Goal: Information Seeking & Learning: Understand process/instructions

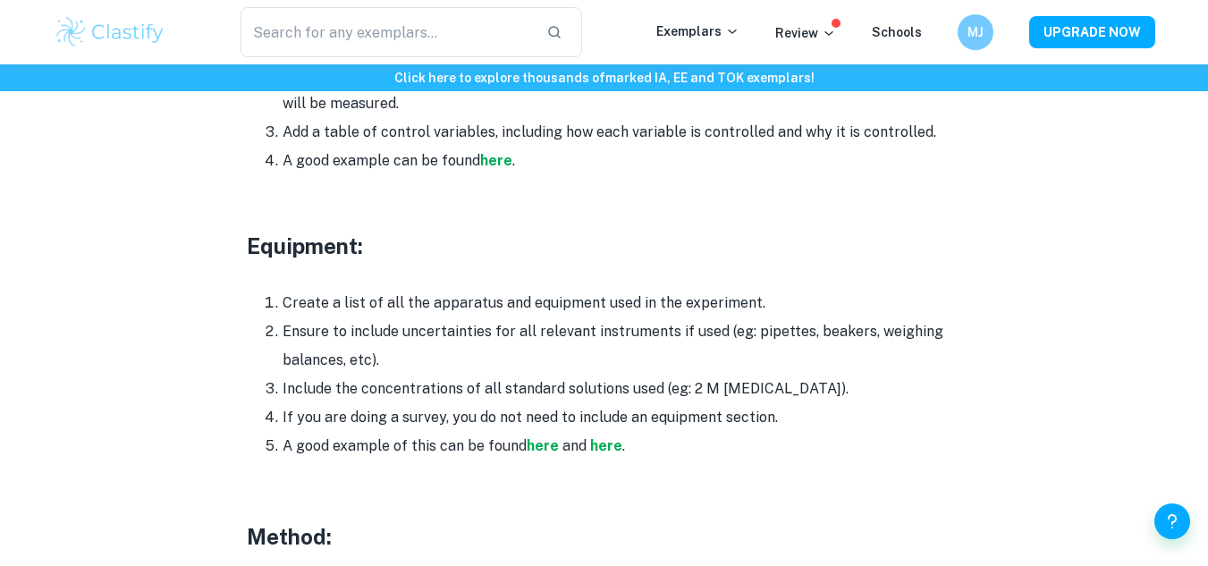
scroll to position [3456, 0]
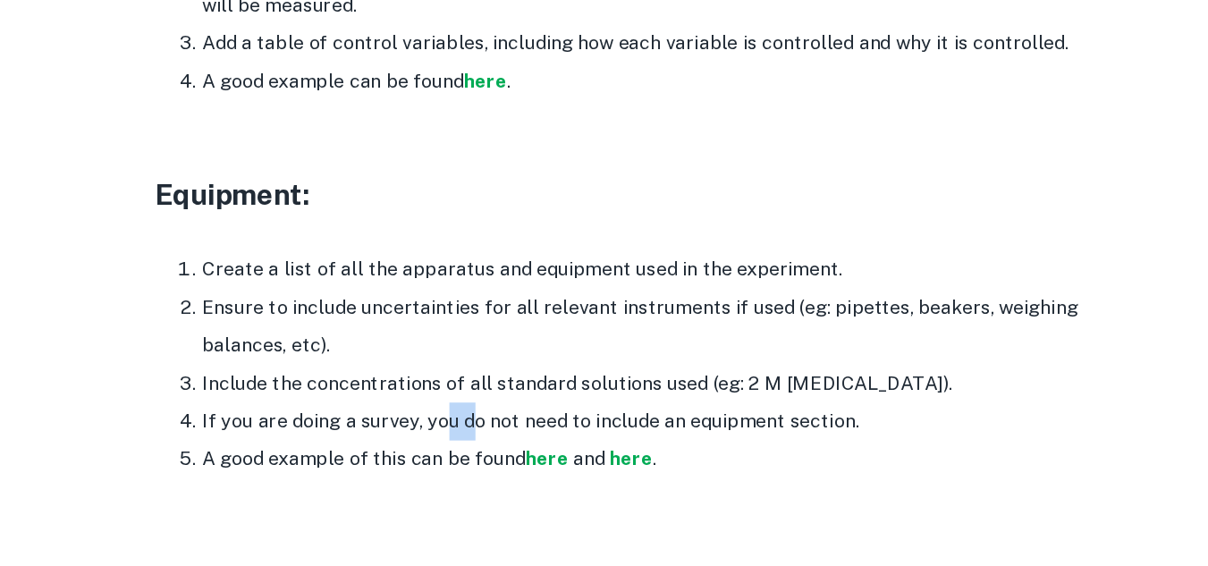
drag, startPoint x: 468, startPoint y: 394, endPoint x: 561, endPoint y: 386, distance: 93.3
click at [561, 404] on li "If you are doing a survey, you do not need to include an equipment section." at bounding box center [623, 418] width 680 height 29
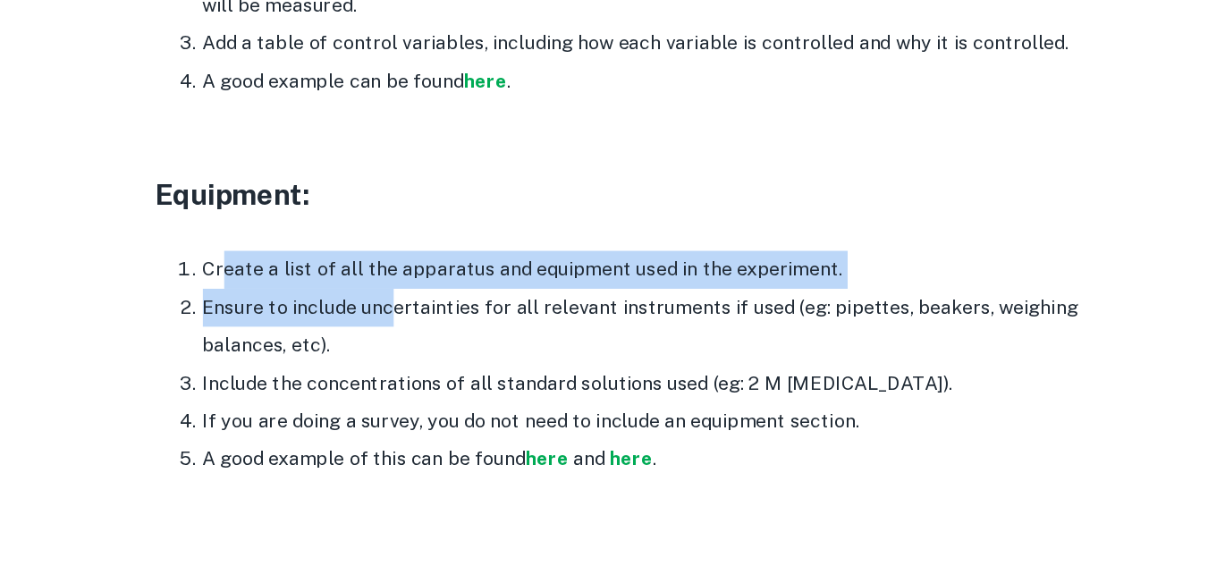
drag, startPoint x: 297, startPoint y: 270, endPoint x: 429, endPoint y: 297, distance: 135.1
click at [429, 297] on ol "Create a list of all the apparatus and equipment used in the experiment. Ensure…" at bounding box center [605, 376] width 716 height 172
click at [429, 318] on li "Ensure to include uncertainties for all relevant instruments if used (eg: pipet…" at bounding box center [623, 346] width 680 height 57
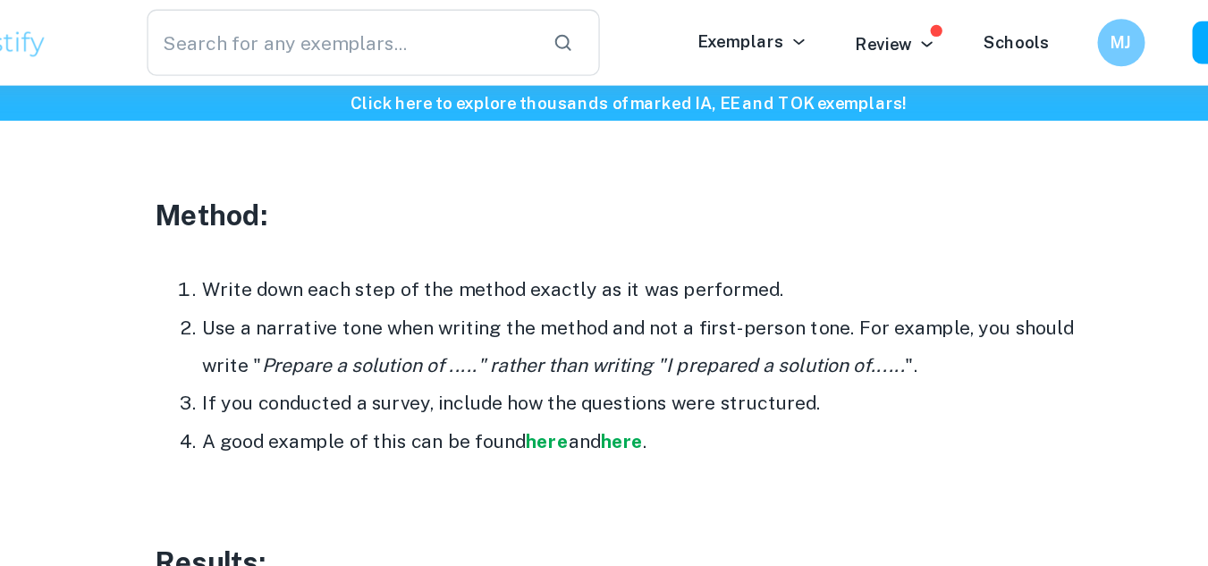
scroll to position [3839, 0]
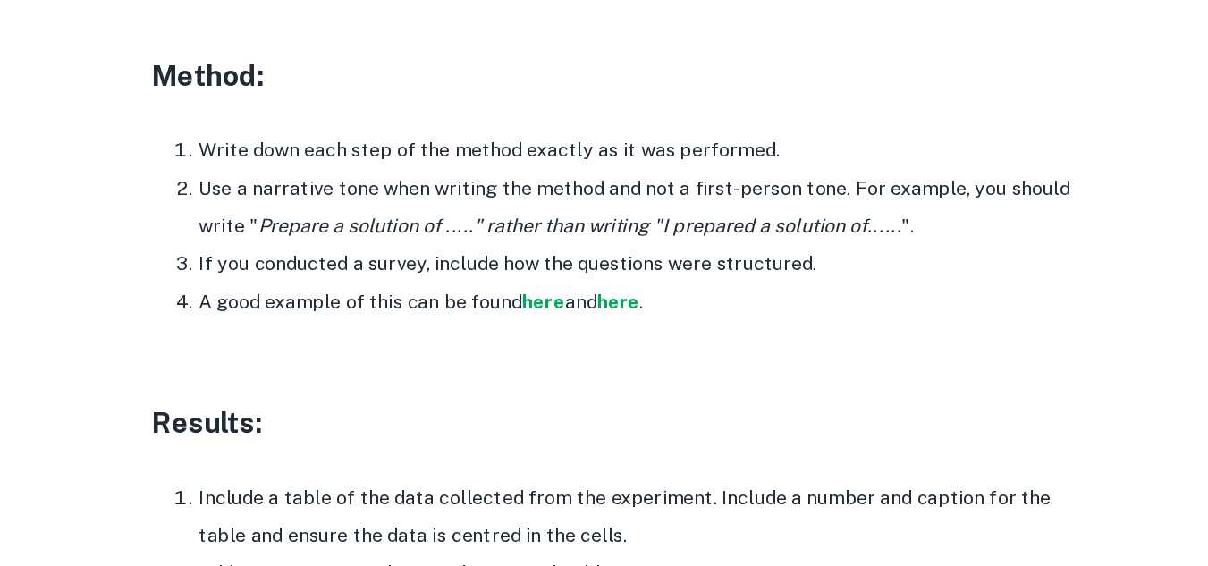
drag, startPoint x: 337, startPoint y: 178, endPoint x: 514, endPoint y: 159, distance: 178.1
click at [514, 171] on p at bounding box center [605, 184] width 716 height 27
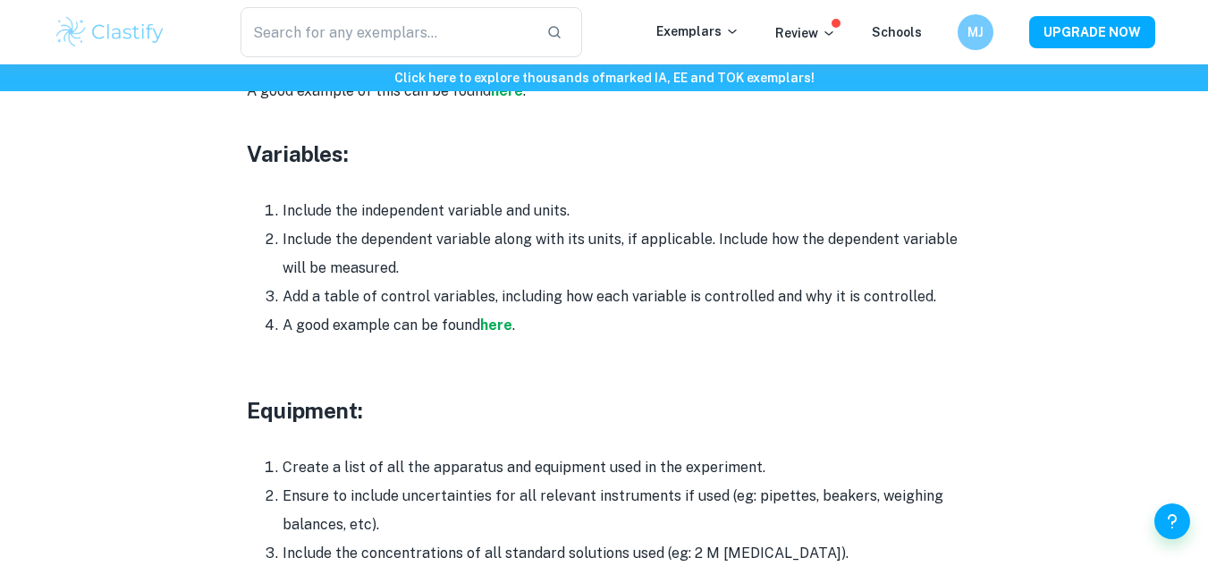
scroll to position [3293, 0]
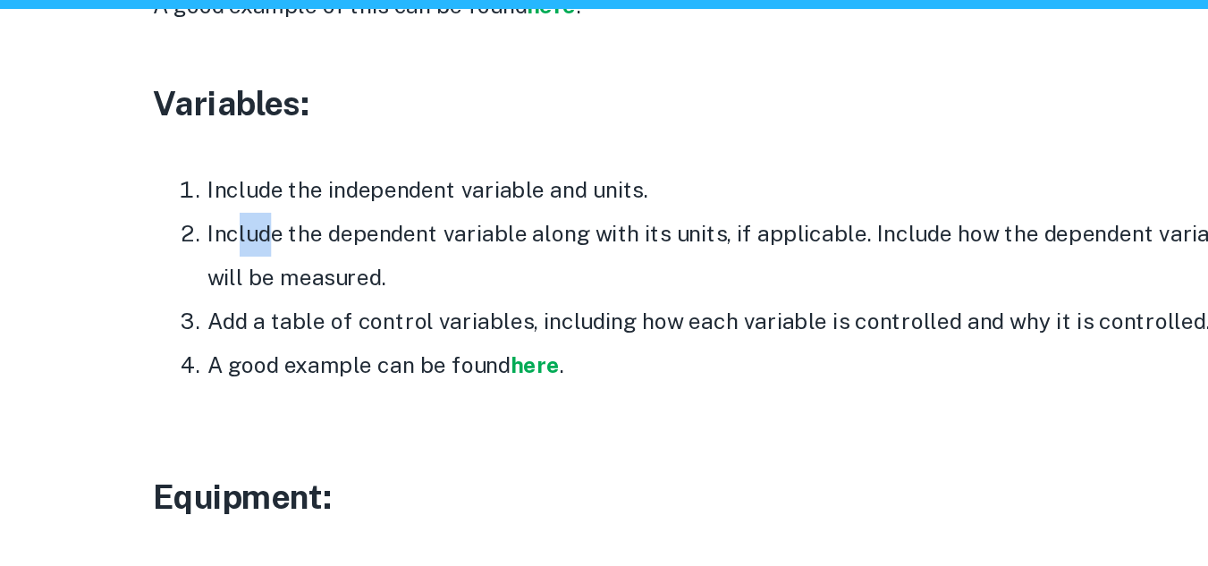
drag, startPoint x: 302, startPoint y: 203, endPoint x: 396, endPoint y: 203, distance: 93.9
click at [396, 224] on li "Include the dependent variable along with its units, if applicable. Include how…" at bounding box center [623, 252] width 680 height 57
drag, startPoint x: 407, startPoint y: 209, endPoint x: 471, endPoint y: 217, distance: 64.9
click at [471, 224] on li "Include the dependent variable along with its units, if applicable. Include how…" at bounding box center [623, 252] width 680 height 57
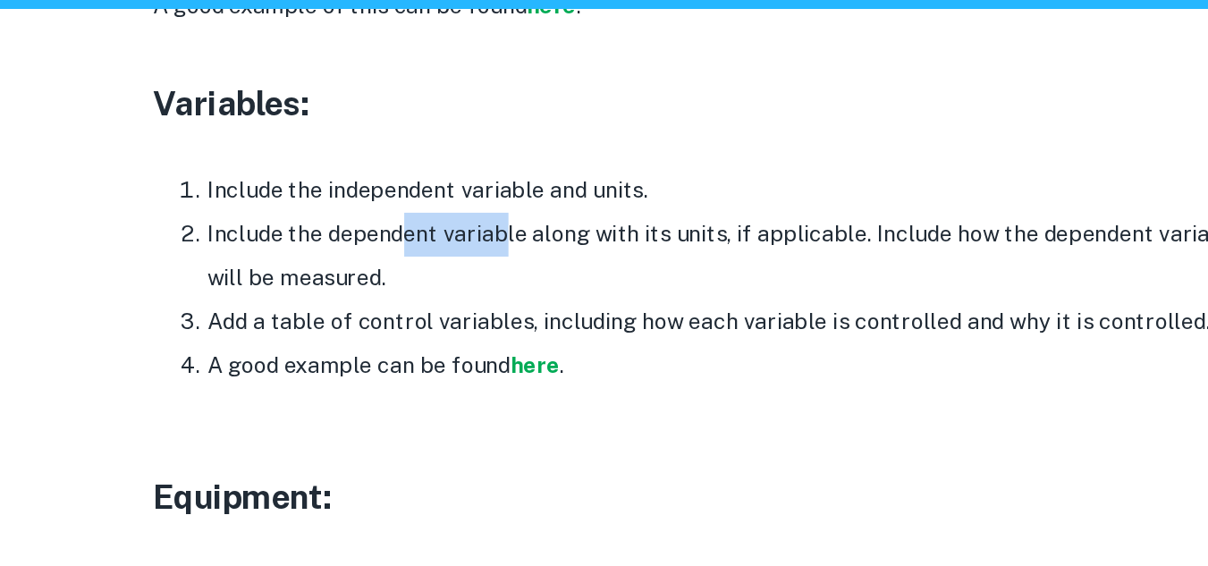
click at [471, 224] on li "Include the dependent variable along with its units, if applicable. Include how…" at bounding box center [623, 252] width 680 height 57
